Goal: Task Accomplishment & Management: Manage account settings

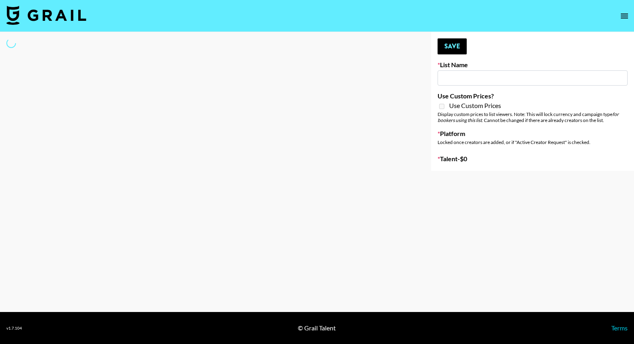
select select "Song"
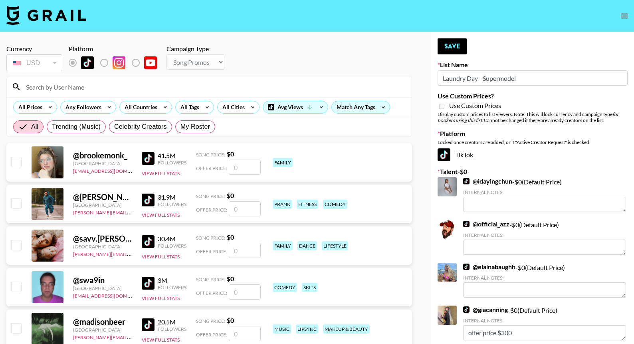
type input "Laundry Day - Supermodel"
click at [179, 88] on input at bounding box center [214, 86] width 386 height 13
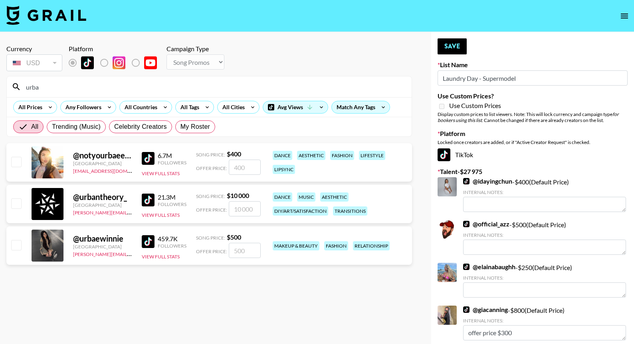
type input "urba"
click at [239, 252] on input "number" at bounding box center [245, 250] width 32 height 15
checkbox input "true"
type input "300"
click at [457, 47] on button "Save" at bounding box center [452, 46] width 29 height 16
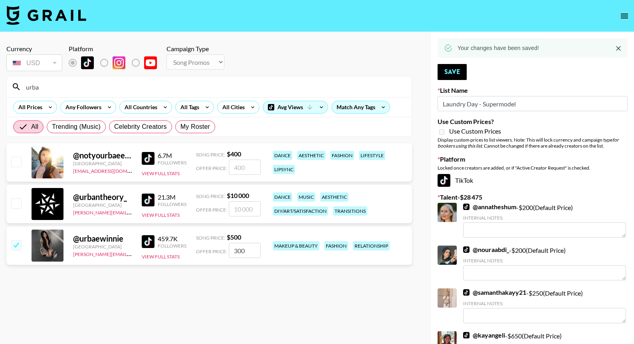
click at [340, 88] on input "urba" at bounding box center [214, 86] width 386 height 13
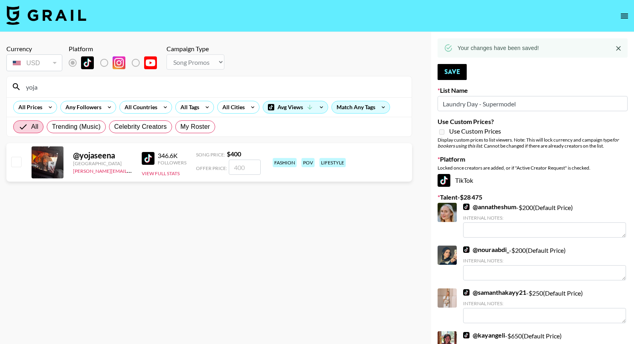
type input "yoja"
click at [249, 165] on input "number" at bounding box center [245, 166] width 32 height 15
checkbox input "true"
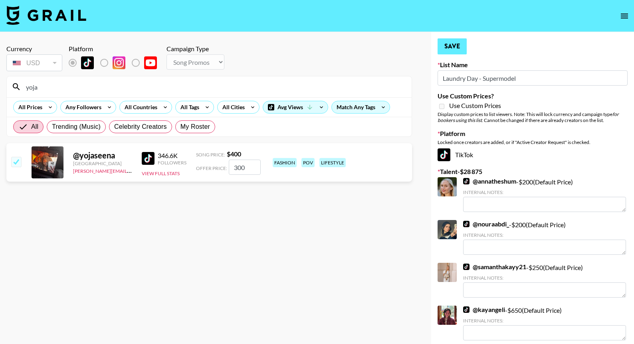
type input "300"
click at [461, 39] on button "Save" at bounding box center [452, 46] width 29 height 16
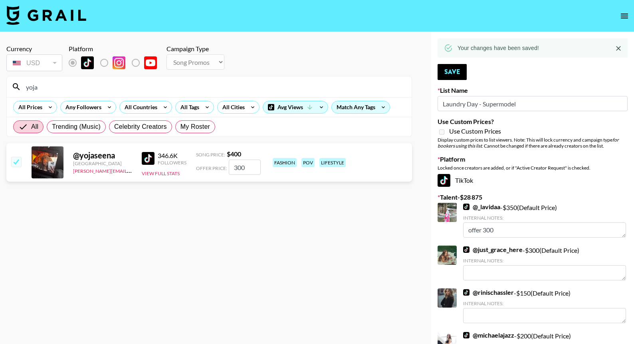
click at [347, 80] on div "yoja" at bounding box center [209, 86] width 405 height 21
click at [339, 94] on div "yoja" at bounding box center [209, 86] width 405 height 21
click at [338, 88] on input "yoja" at bounding box center [214, 86] width 386 height 13
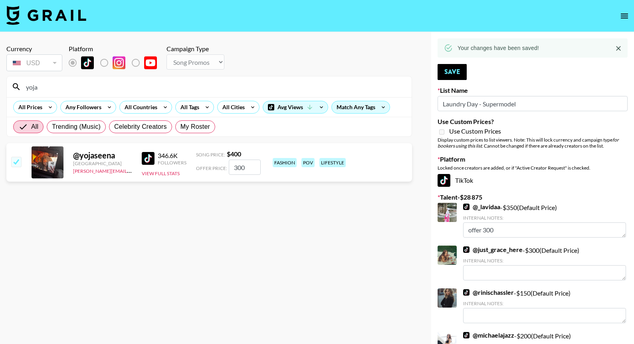
click at [338, 88] on input "yoja" at bounding box center [214, 86] width 386 height 13
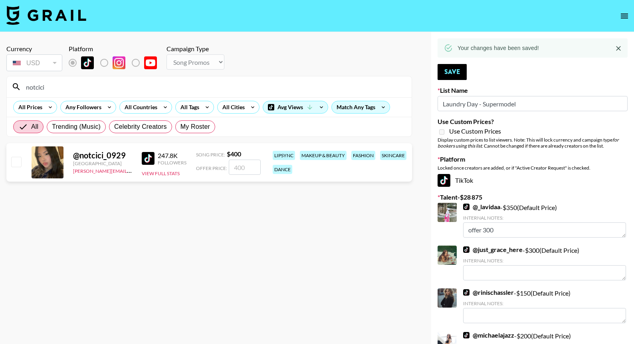
type input "notcici"
click at [241, 171] on input "number" at bounding box center [245, 166] width 32 height 15
checkbox input "true"
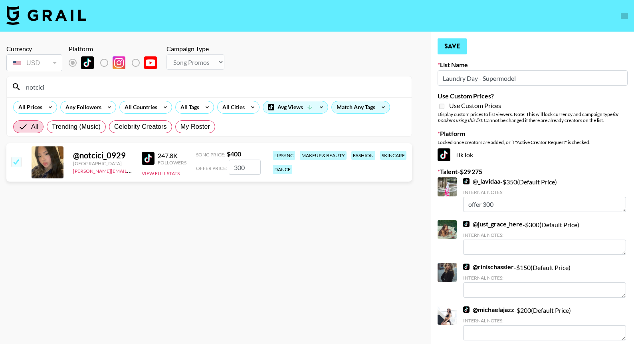
type input "300"
click at [445, 45] on button "Save" at bounding box center [452, 46] width 29 height 16
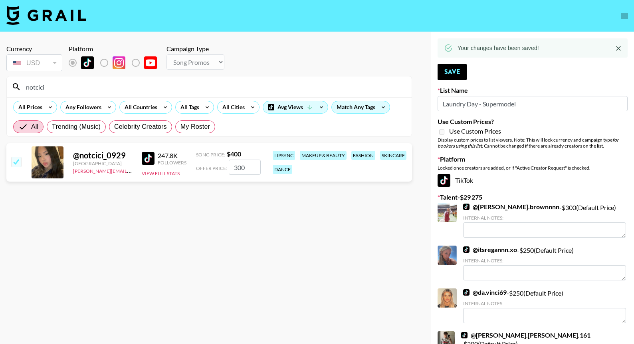
click at [360, 91] on input "notcici" at bounding box center [214, 86] width 386 height 13
